Goal: Communication & Community: Answer question/provide support

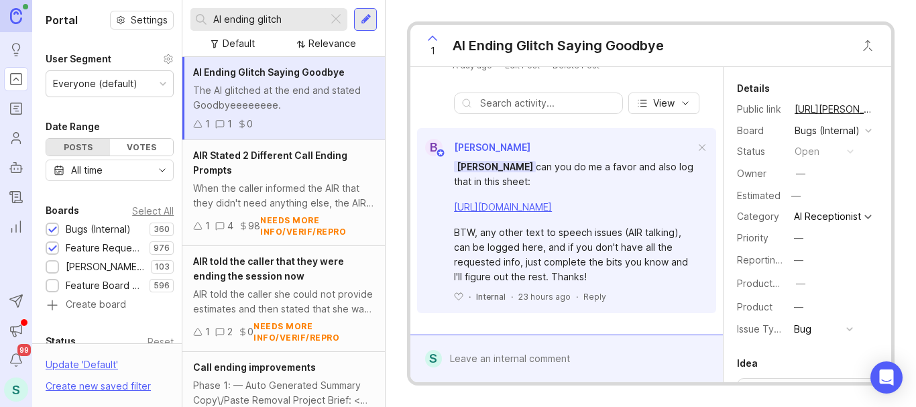
scroll to position [390, 0]
click at [537, 200] on div "[URL][DOMAIN_NAME]" at bounding box center [574, 207] width 241 height 15
click at [538, 201] on link "[URL][DOMAIN_NAME]" at bounding box center [503, 206] width 98 height 11
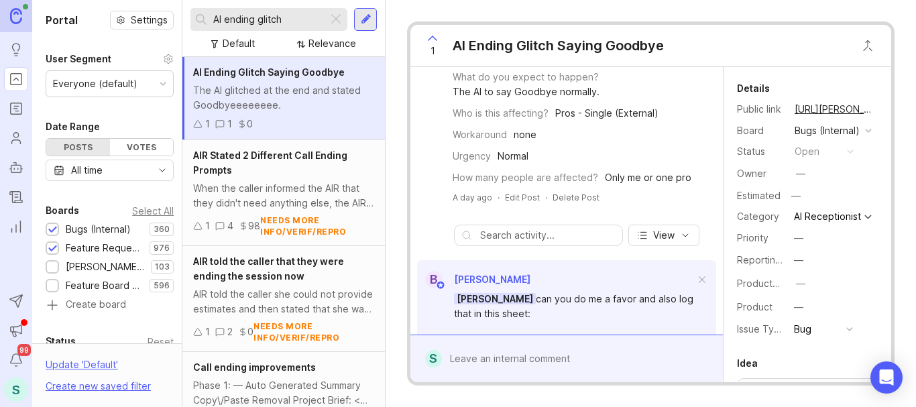
scroll to position [201, 0]
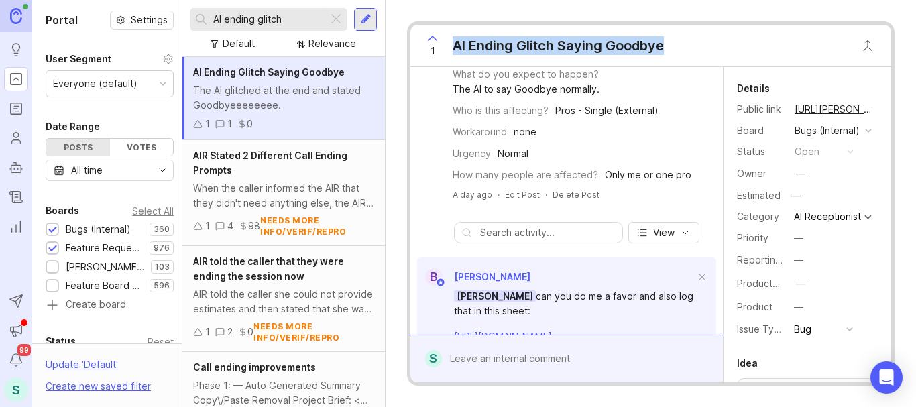
drag, startPoint x: 681, startPoint y: 44, endPoint x: 454, endPoint y: 43, distance: 227.4
click at [454, 43] on div "1 AI Ending Glitch Saying Goodbye" at bounding box center [650, 46] width 481 height 42
copy div "AI Ending Glitch Saying Goodbye"
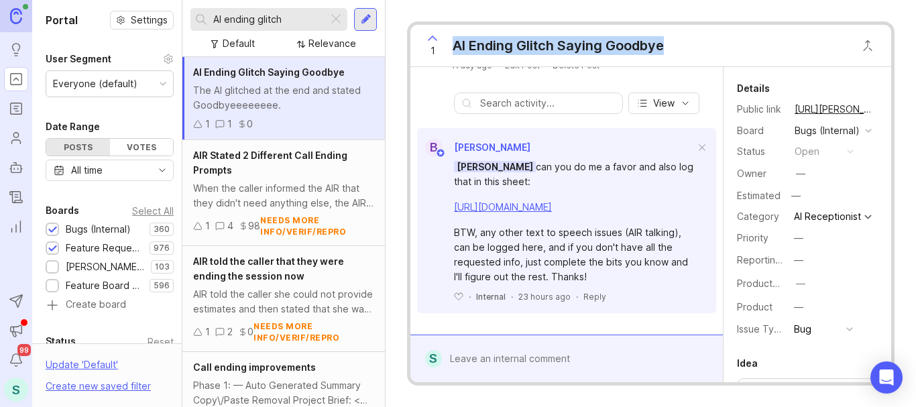
scroll to position [390, 0]
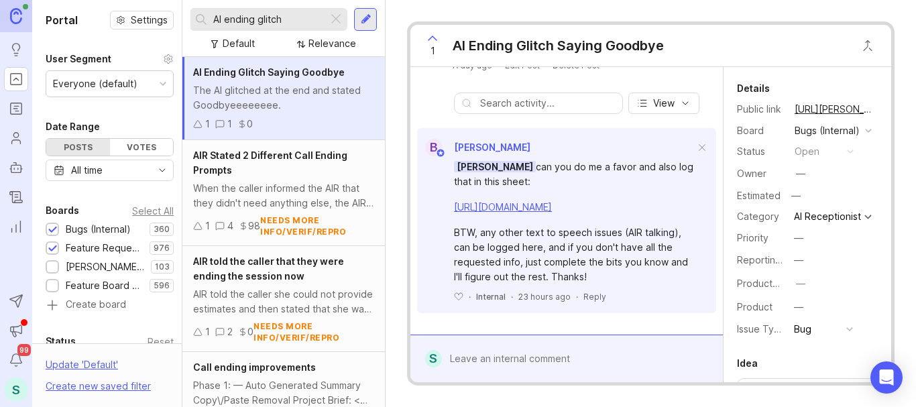
drag, startPoint x: 602, startPoint y: 184, endPoint x: 539, endPoint y: 186, distance: 63.1
drag, startPoint x: 539, startPoint y: 186, endPoint x: 530, endPoint y: 201, distance: 17.7
drag, startPoint x: 530, startPoint y: 201, endPoint x: 473, endPoint y: 190, distance: 58.1
click at [473, 201] on link "[URL][DOMAIN_NAME]" at bounding box center [503, 206] width 98 height 11
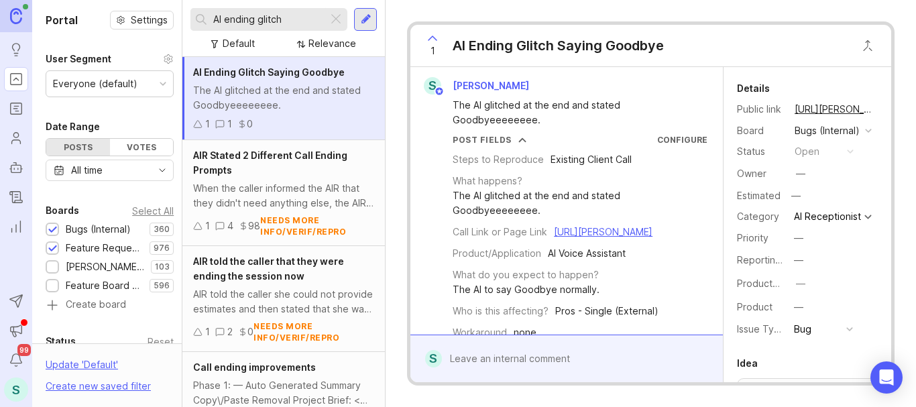
scroll to position [0, 0]
click at [554, 238] on link "[URL][PERSON_NAME]" at bounding box center [603, 232] width 99 height 11
click at [554, 240] on div "[URL][PERSON_NAME]" at bounding box center [603, 232] width 99 height 15
click at [554, 238] on link "[URL][PERSON_NAME]" at bounding box center [603, 232] width 99 height 11
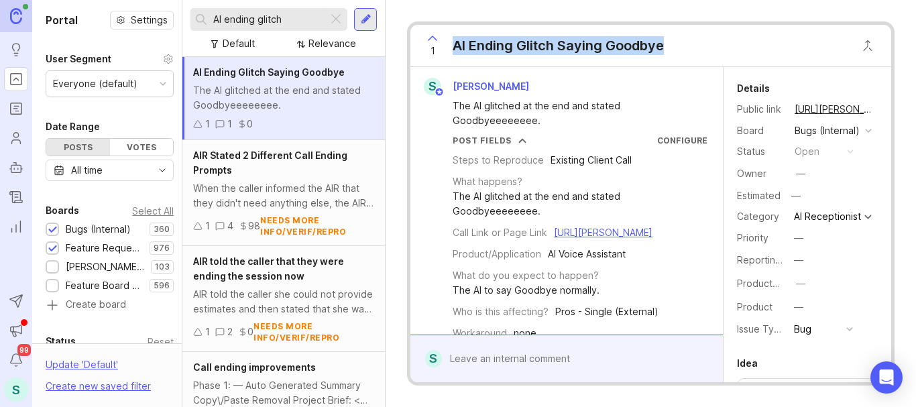
drag, startPoint x: 679, startPoint y: 44, endPoint x: 446, endPoint y: 53, distance: 233.6
click at [446, 53] on div "1 AI Ending Glitch Saying Goodbye" at bounding box center [650, 46] width 481 height 42
copy div "AI Ending Glitch Saying Goodbye"
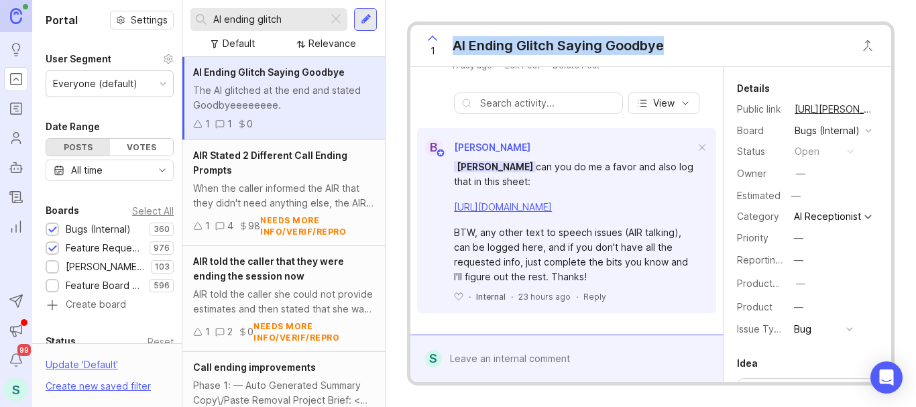
scroll to position [390, 0]
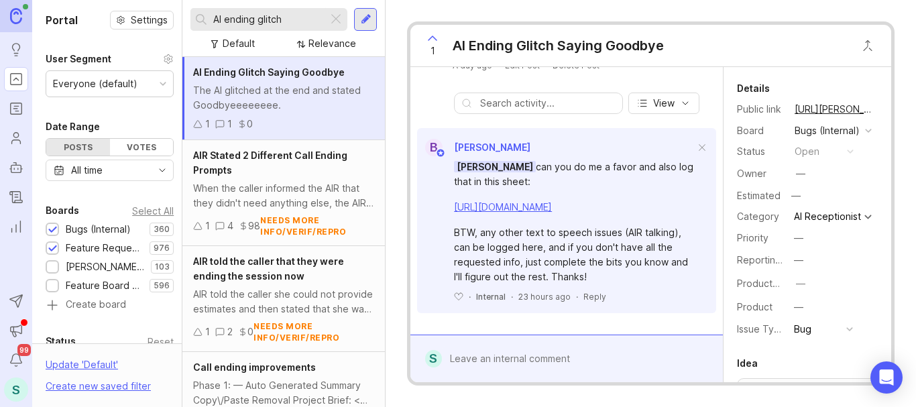
click at [592, 293] on div "Reply" at bounding box center [594, 296] width 23 height 11
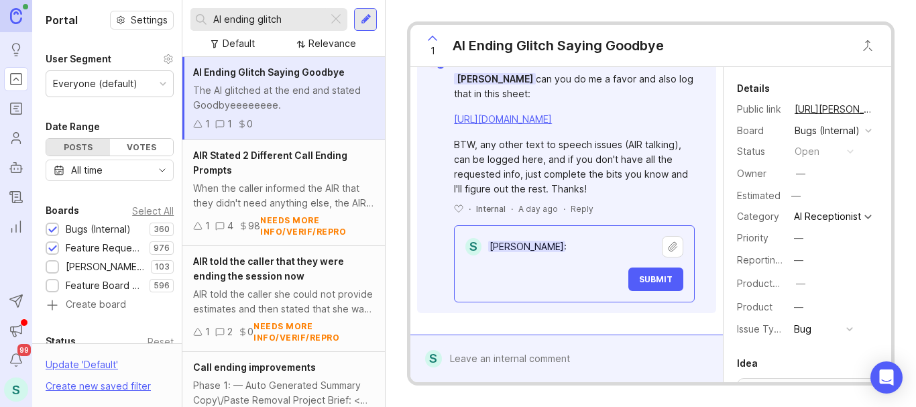
scroll to position [478, 0]
type textarea "[PERSON_NAME]: Done!"
click at [639, 277] on span "Submit" at bounding box center [656, 279] width 34 height 10
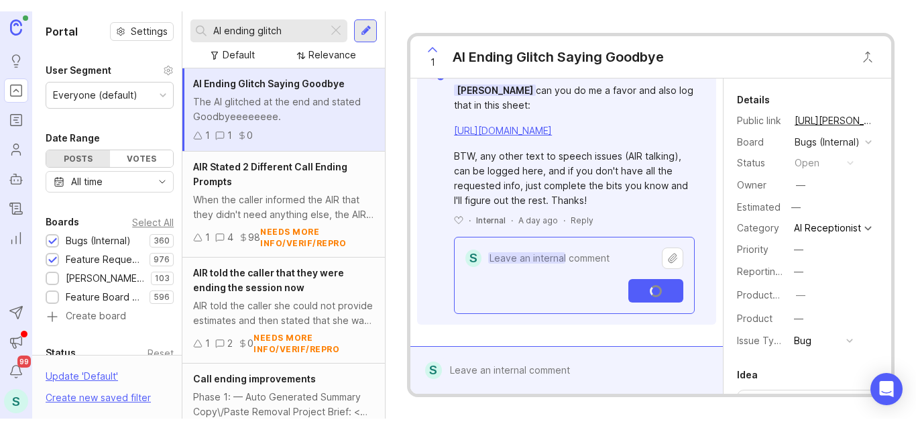
scroll to position [459, 0]
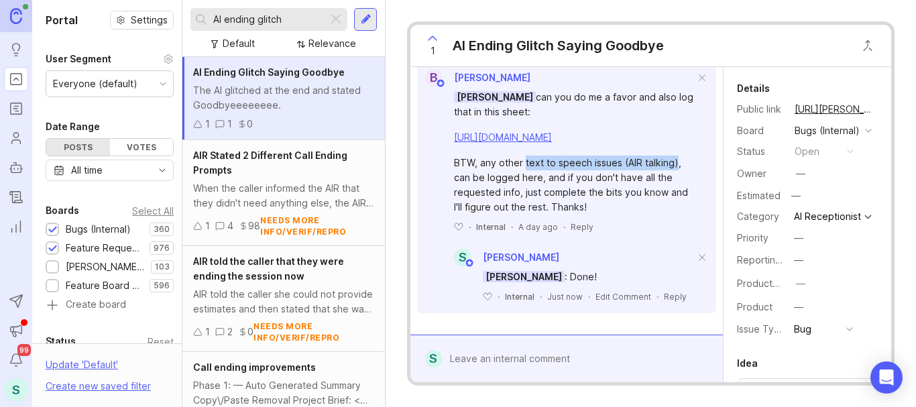
drag, startPoint x: 525, startPoint y: 163, endPoint x: 674, endPoint y: 160, distance: 148.9
click at [674, 160] on div "BTW, any other text to speech issues (AIR talking), can be logged here, and if …" at bounding box center [574, 185] width 241 height 59
copy div "text to speech issues (AIR talking)"
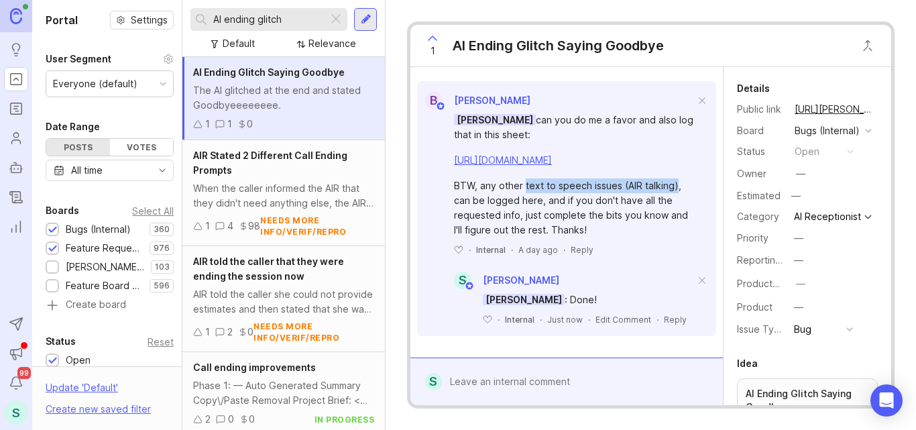
scroll to position [437, 0]
click at [254, 23] on input "AI ending glitch" at bounding box center [267, 19] width 109 height 15
click at [255, 23] on input "AI ending glitch" at bounding box center [267, 19] width 109 height 15
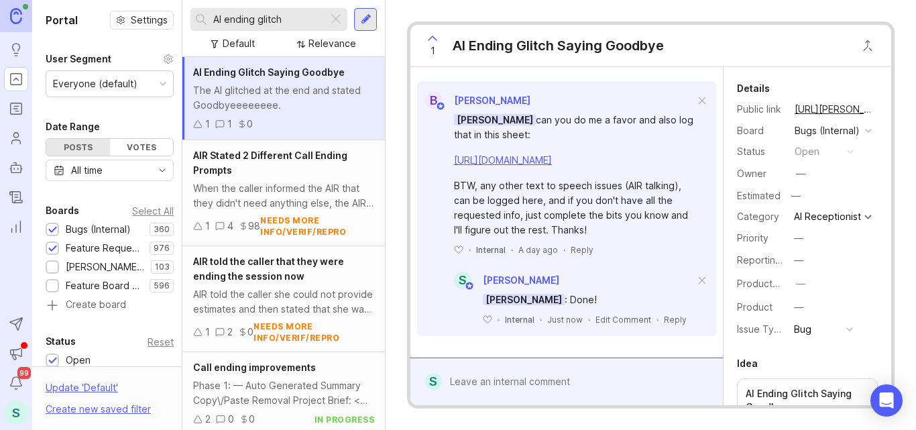
paste input "[URL][DOMAIN_NAME]"
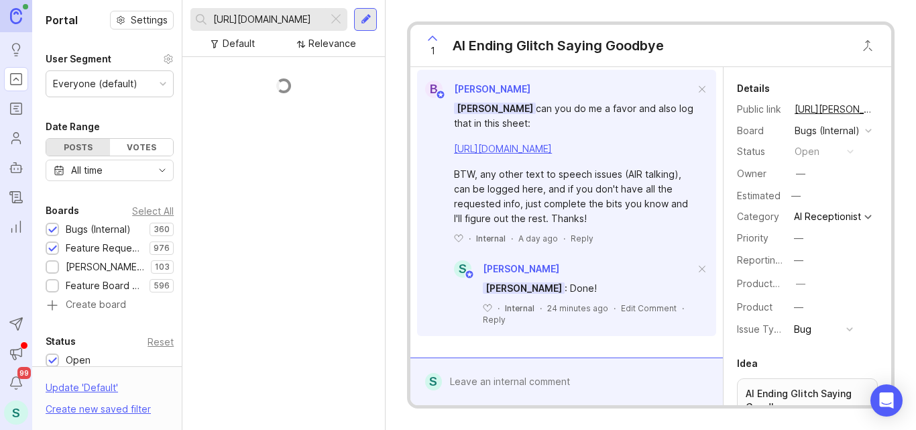
scroll to position [448, 0]
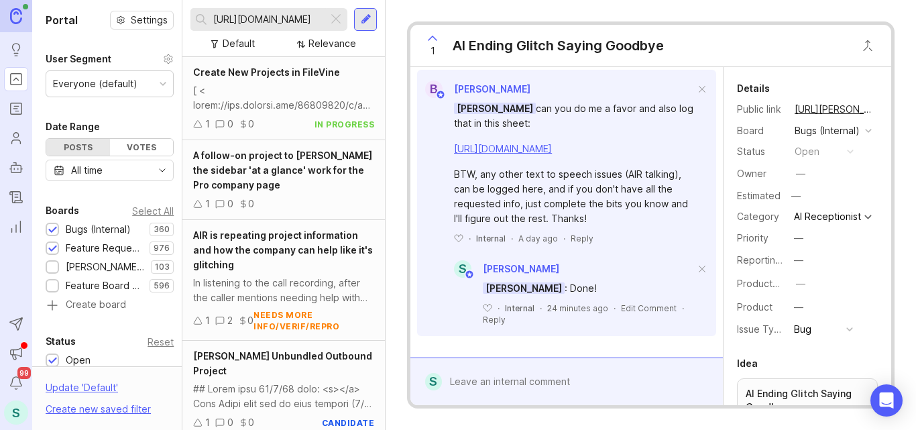
click at [287, 19] on input "[URL][DOMAIN_NAME]" at bounding box center [267, 19] width 109 height 15
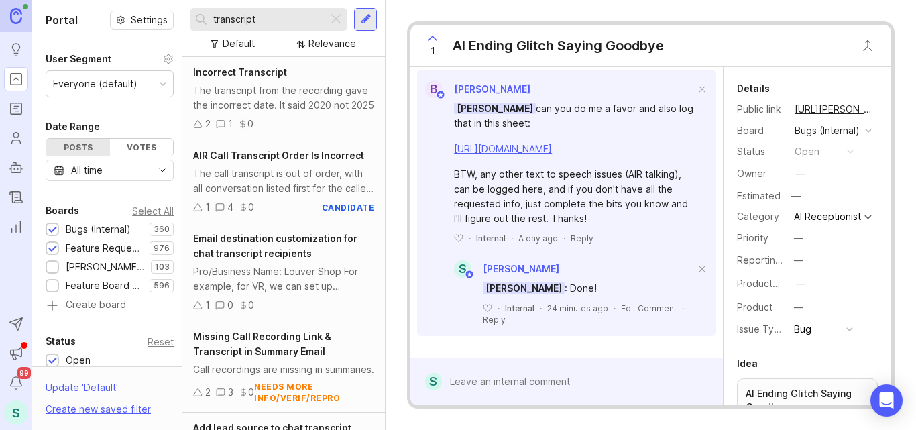
type input "transcript"
click at [268, 154] on span "AIR Call Transcript Order Is Incorrect" at bounding box center [278, 155] width 171 height 11
